Goal: Register for event/course

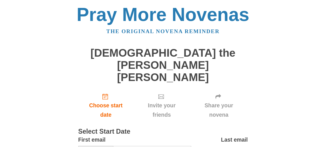
scroll to position [22, 0]
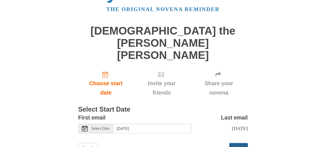
click at [237, 143] on button "Next" at bounding box center [238, 149] width 19 height 12
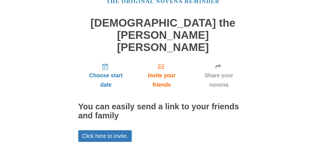
scroll to position [34, 0]
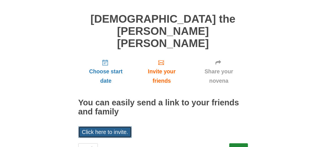
click at [115, 126] on link "Click here to invite." at bounding box center [105, 132] width 54 height 12
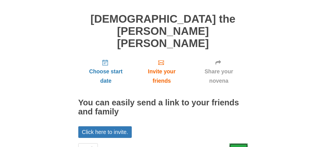
click at [233, 143] on link "Next" at bounding box center [238, 149] width 19 height 12
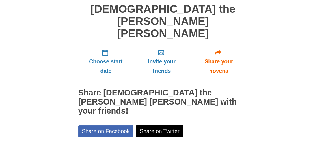
scroll to position [59, 0]
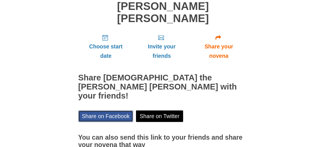
click at [121, 110] on link "Share on Facebook" at bounding box center [105, 116] width 55 height 12
